Goal: Information Seeking & Learning: Learn about a topic

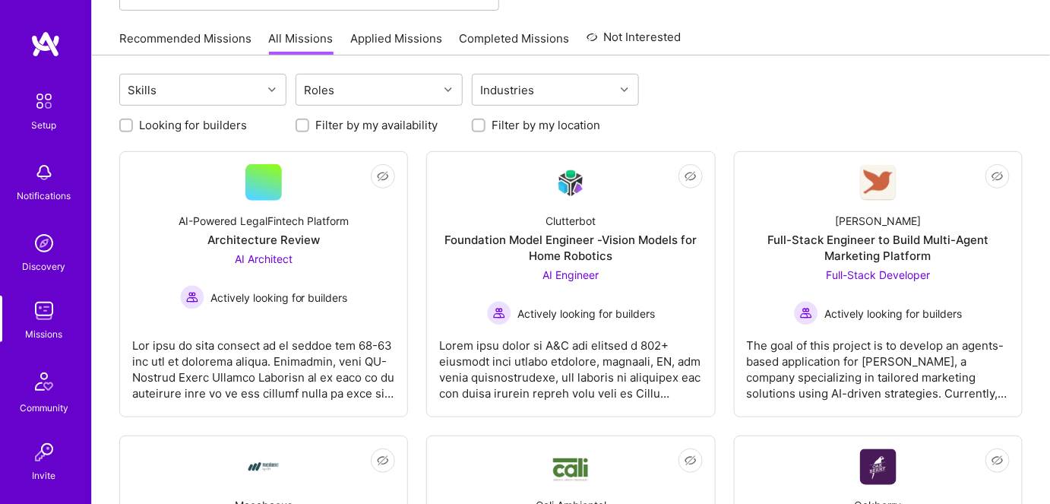
scroll to position [137, 0]
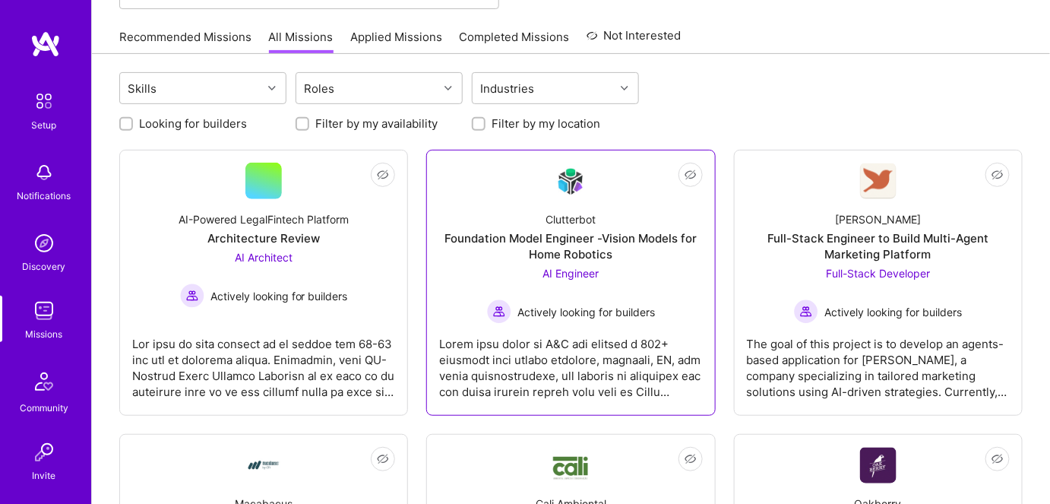
click at [573, 270] on span "AI Engineer" at bounding box center [570, 273] width 56 height 13
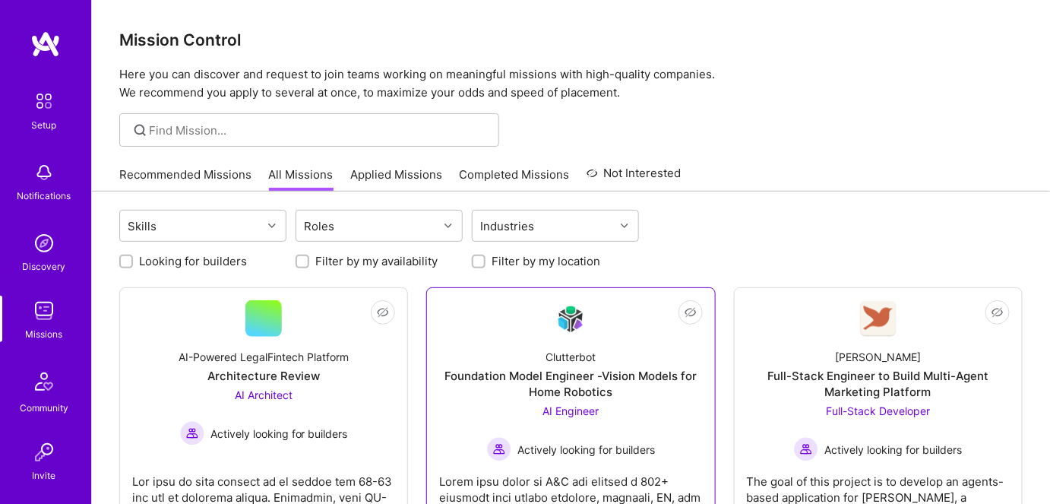
scroll to position [137, 0]
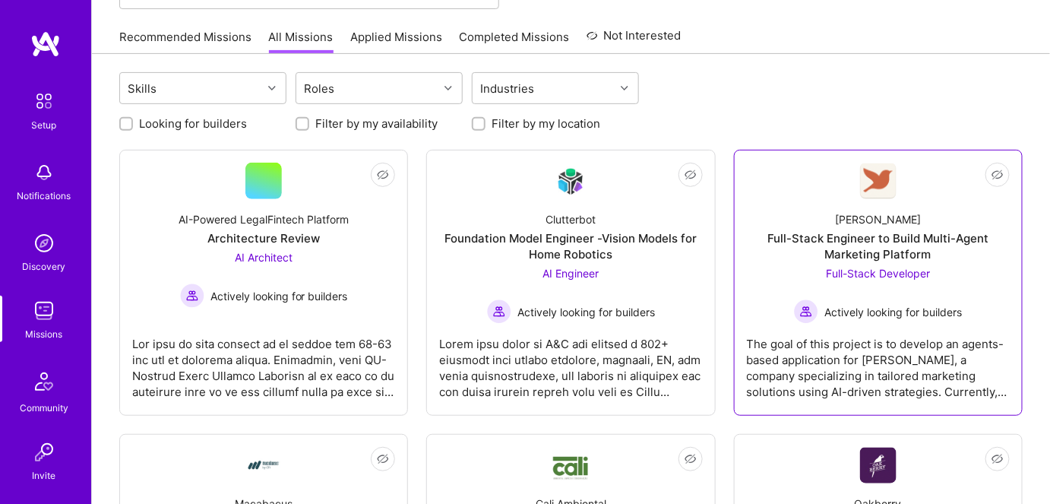
click at [903, 325] on div "The goal of this project is to develop an agents-based application for [PERSON_…" at bounding box center [878, 362] width 263 height 76
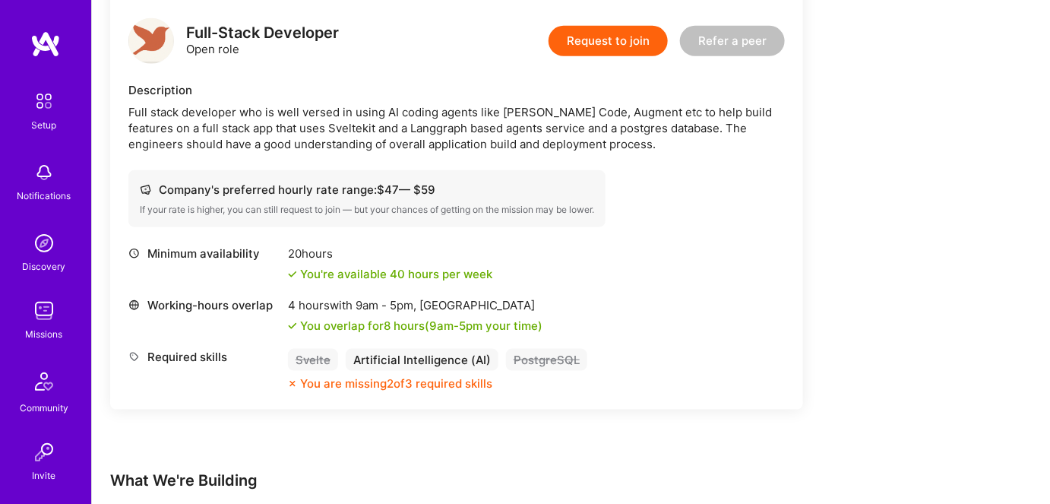
scroll to position [360, 0]
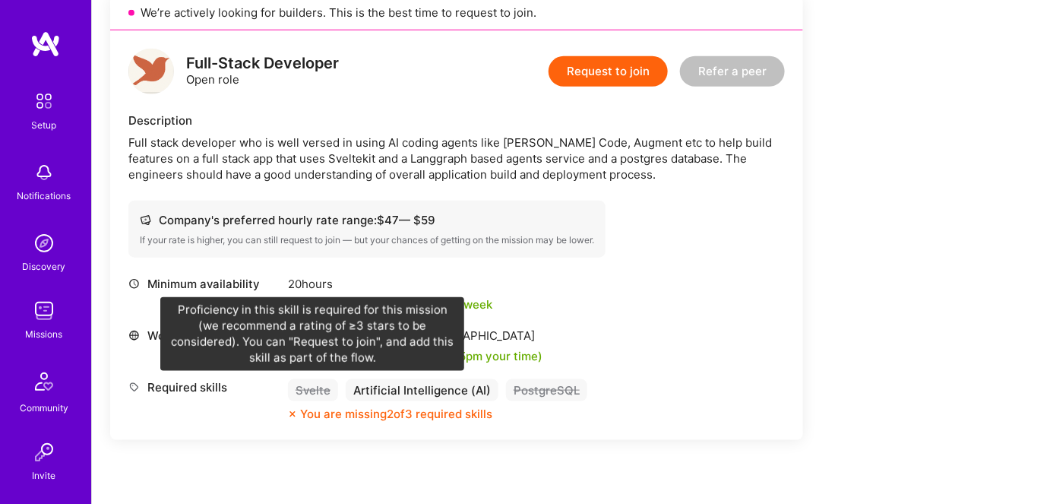
click at [311, 387] on div "Svelte" at bounding box center [313, 390] width 50 height 22
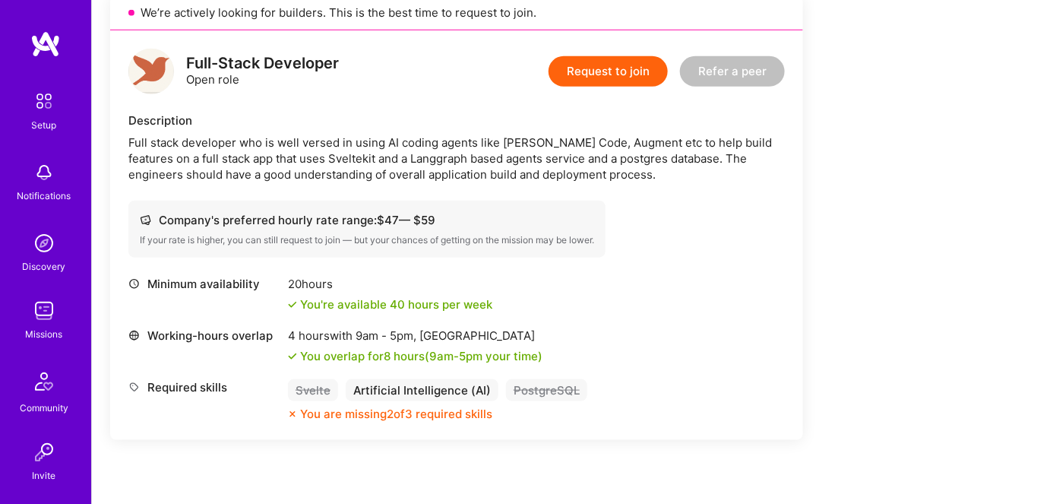
click at [900, 387] on div "Earn tokens for inviting a new [PERSON_NAME] to this mission Do you know the pe…" at bounding box center [565, 263] width 911 height 803
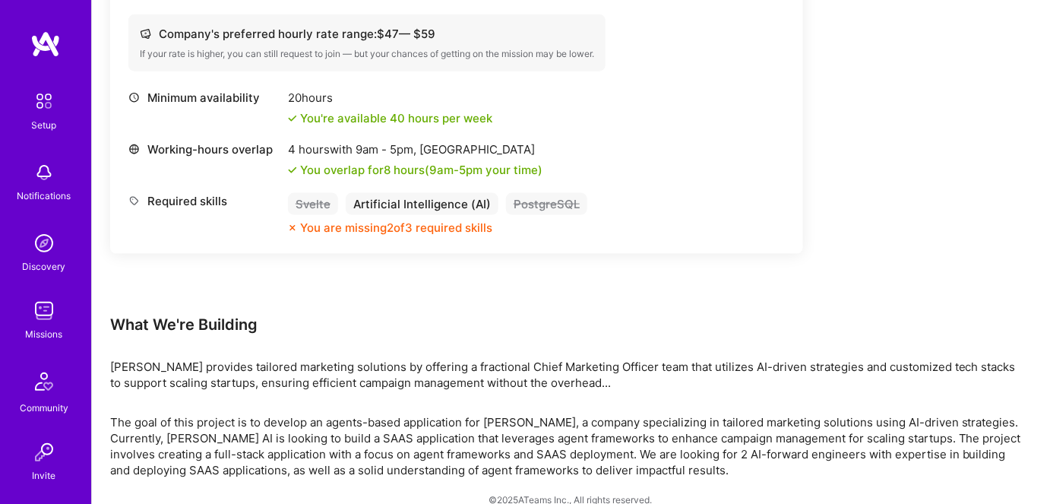
scroll to position [567, 0]
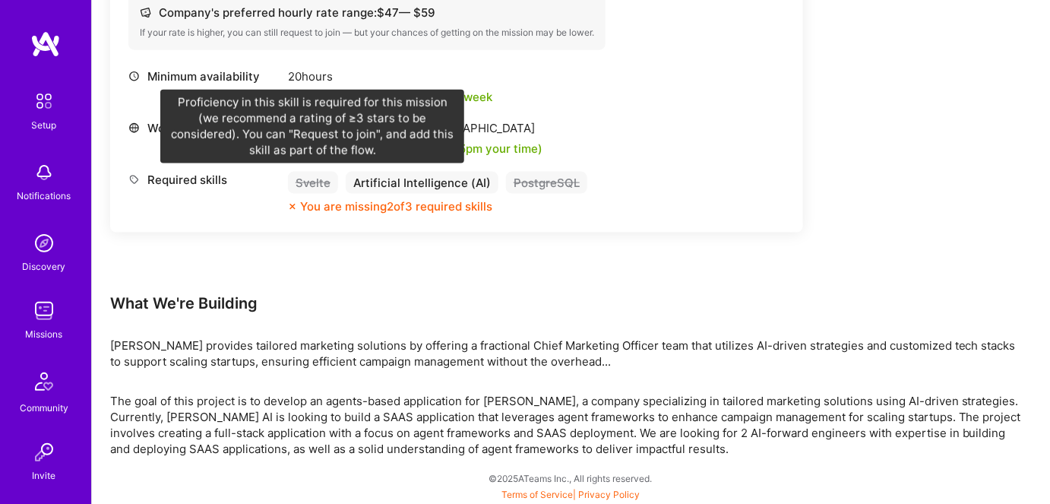
click at [308, 184] on div "Svelte" at bounding box center [313, 183] width 50 height 22
copy div "Svelte"
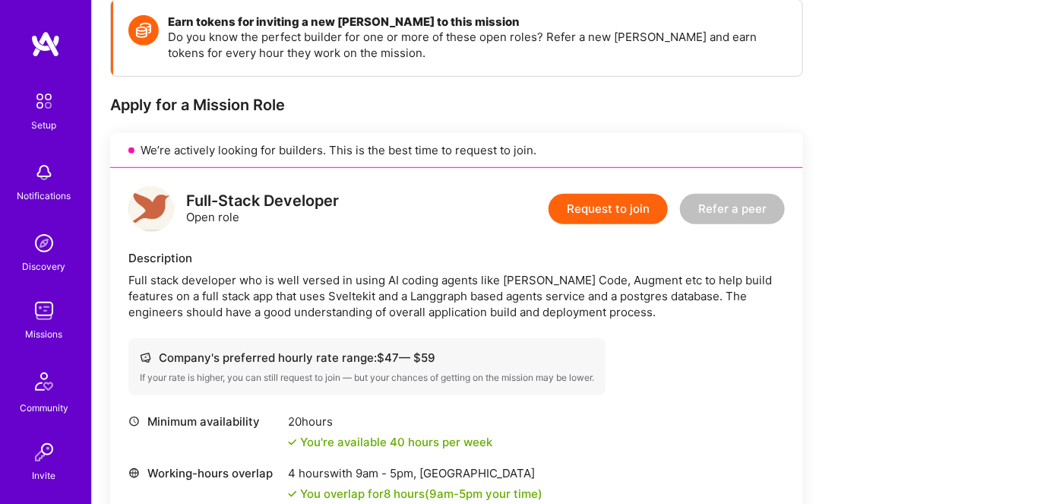
scroll to position [0, 0]
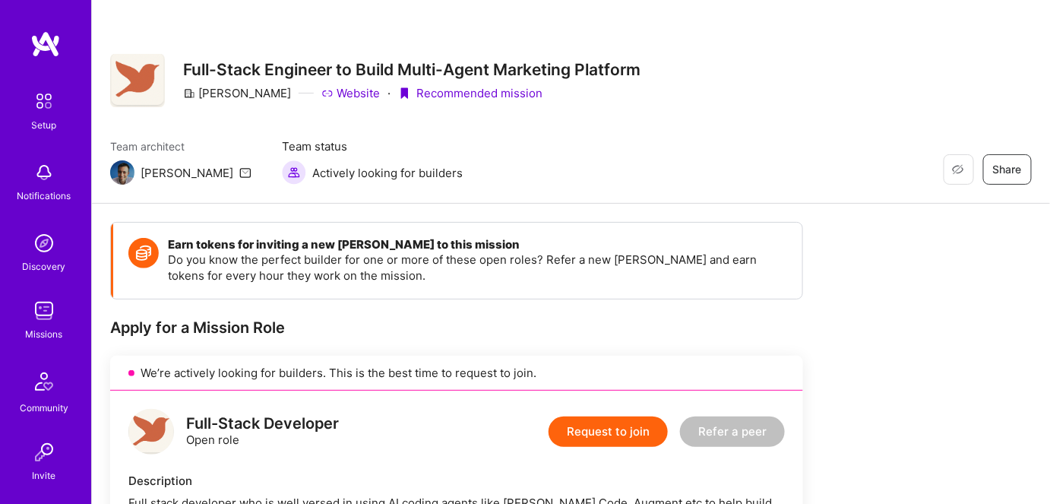
click at [33, 314] on img at bounding box center [44, 310] width 30 height 30
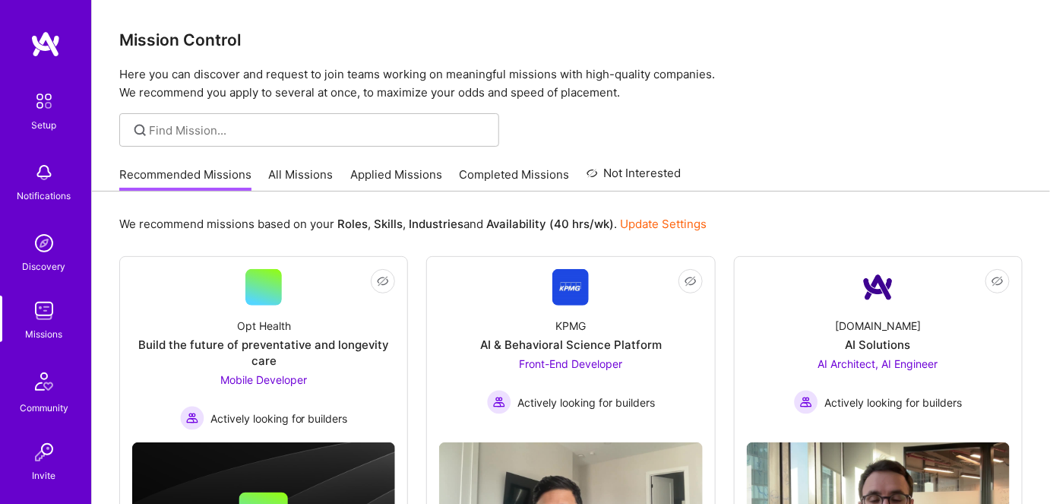
click at [289, 164] on div "Recommended Missions All Missions Applied Missions Completed Missions Not Inter…" at bounding box center [400, 174] width 562 height 33
click at [292, 172] on link "All Missions" at bounding box center [301, 178] width 65 height 25
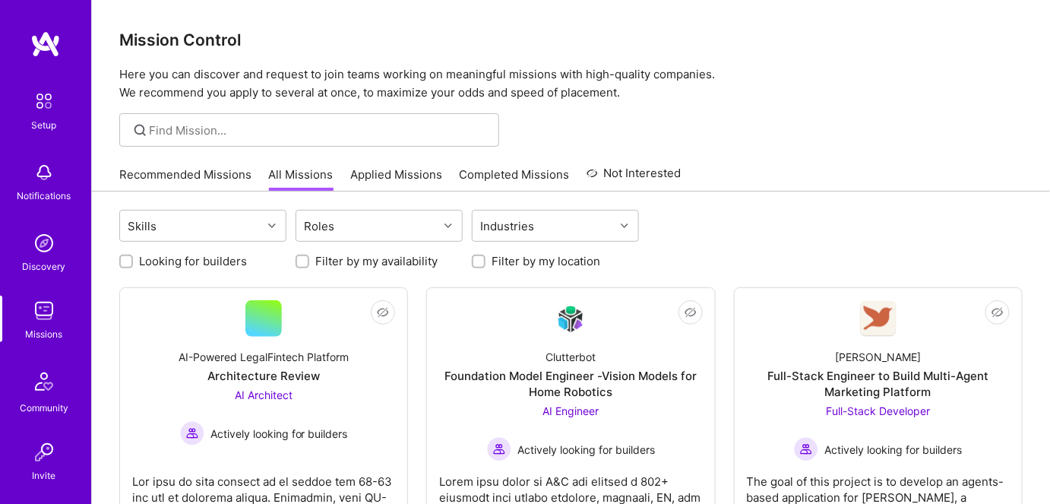
click at [386, 172] on link "Applied Missions" at bounding box center [396, 178] width 92 height 25
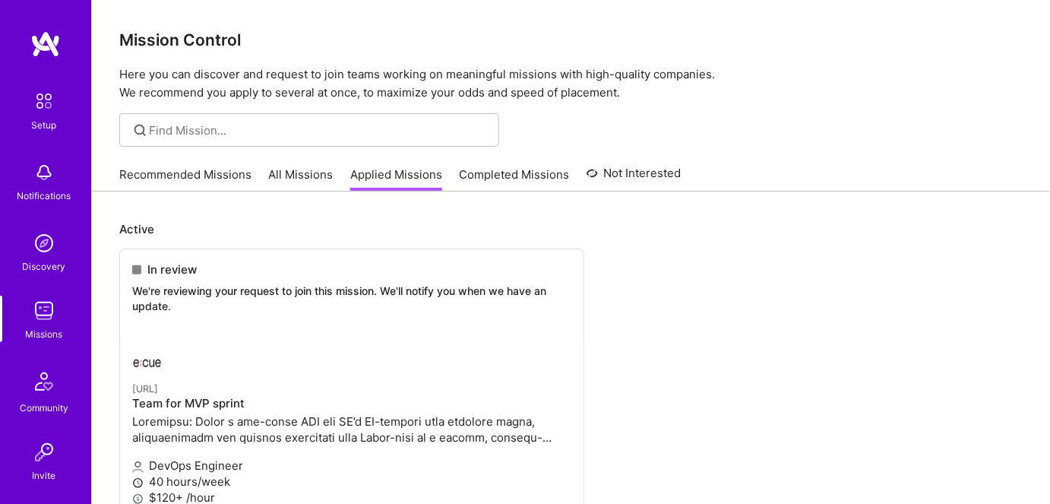
click at [275, 175] on link "All Missions" at bounding box center [301, 178] width 65 height 25
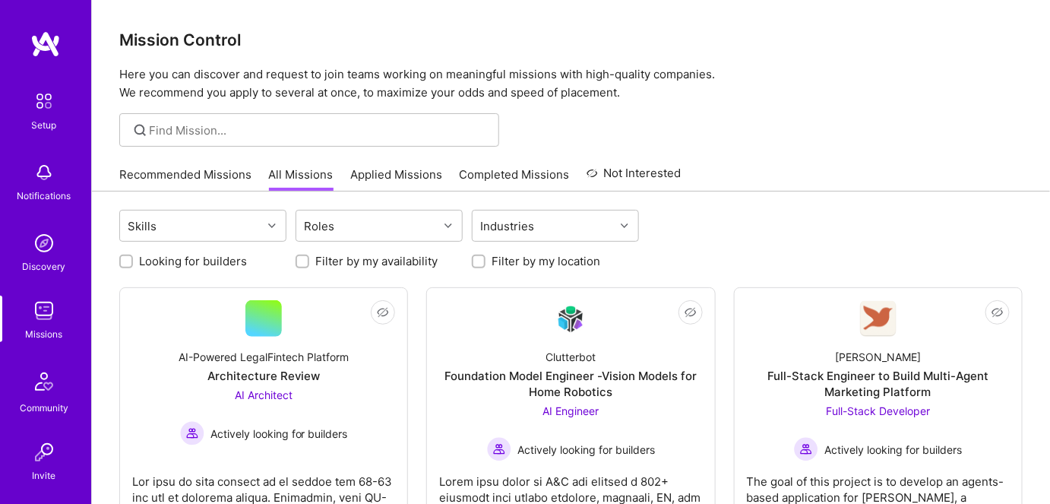
click at [200, 176] on link "Recommended Missions" at bounding box center [185, 178] width 132 height 25
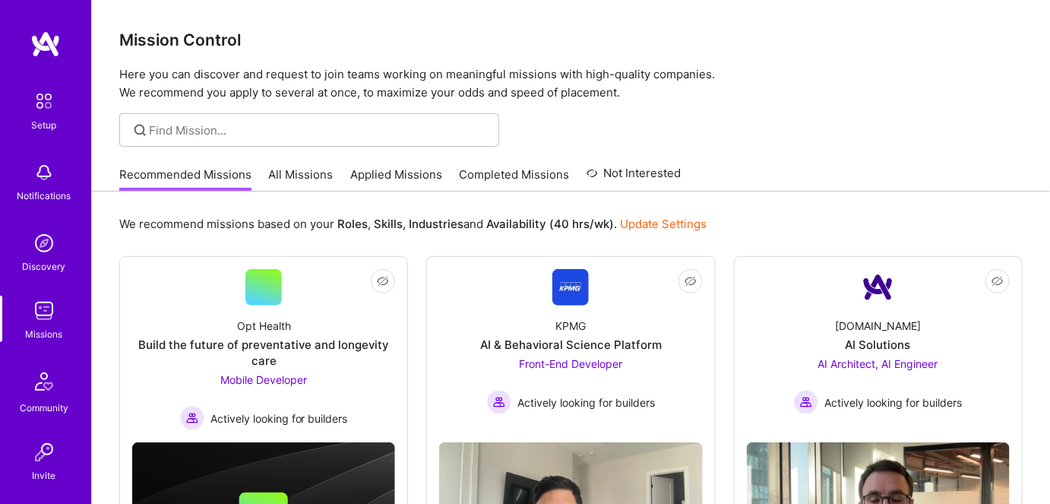
click at [301, 175] on link "All Missions" at bounding box center [301, 178] width 65 height 25
